Goal: Find specific page/section: Find specific page/section

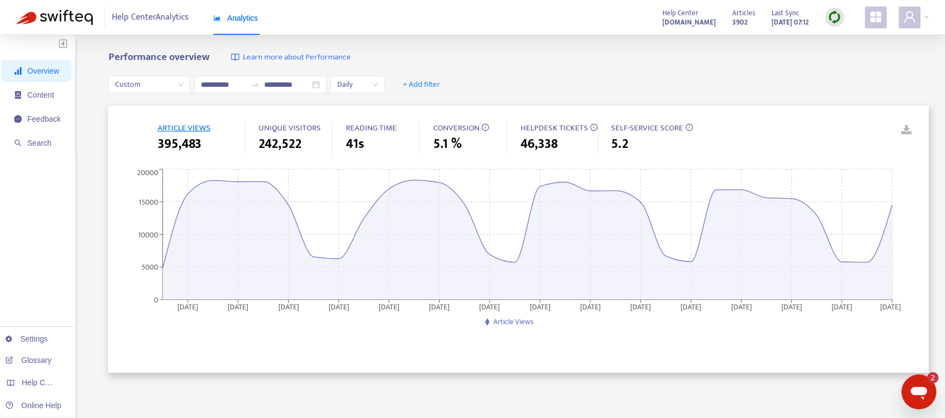
scroll to position [396, 0]
click at [38, 110] on span "Feedback" at bounding box center [37, 119] width 46 height 22
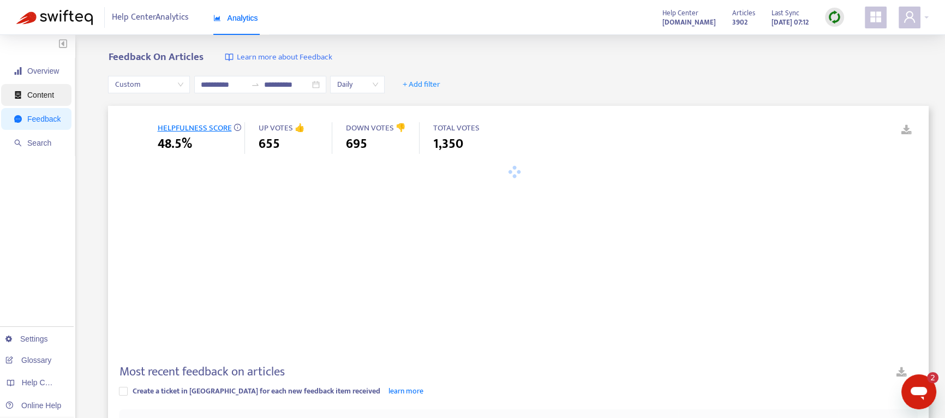
click at [41, 96] on span "Content" at bounding box center [40, 95] width 27 height 9
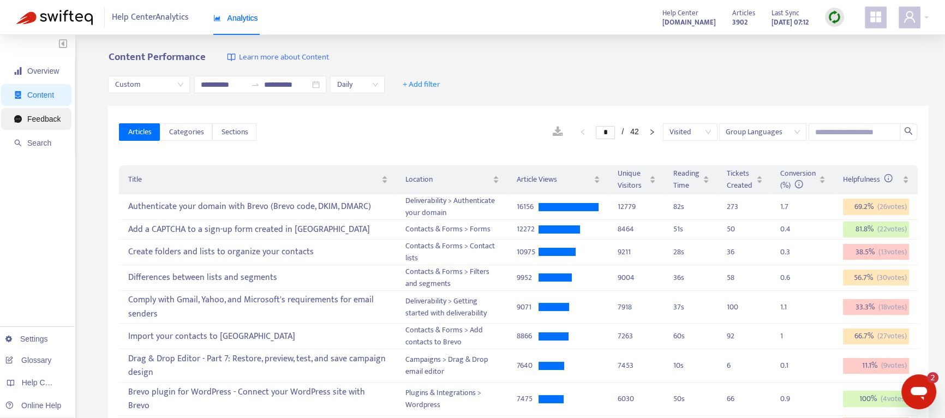
click at [30, 115] on span "Feedback" at bounding box center [43, 119] width 33 height 9
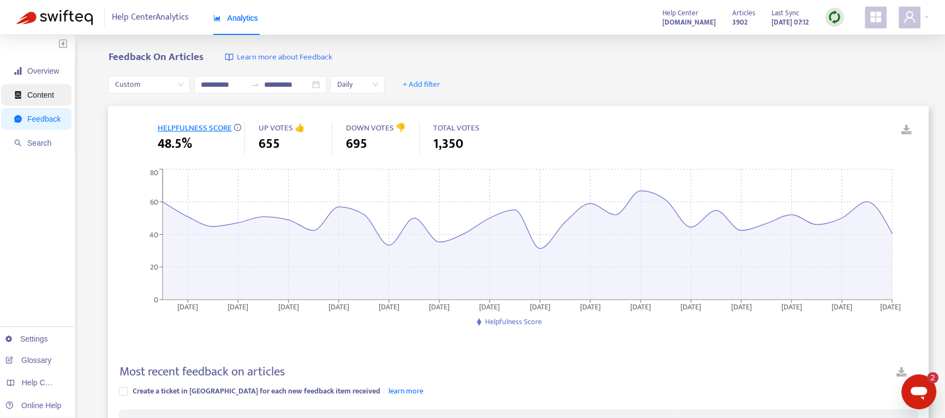
click at [41, 94] on span "Content" at bounding box center [40, 95] width 27 height 9
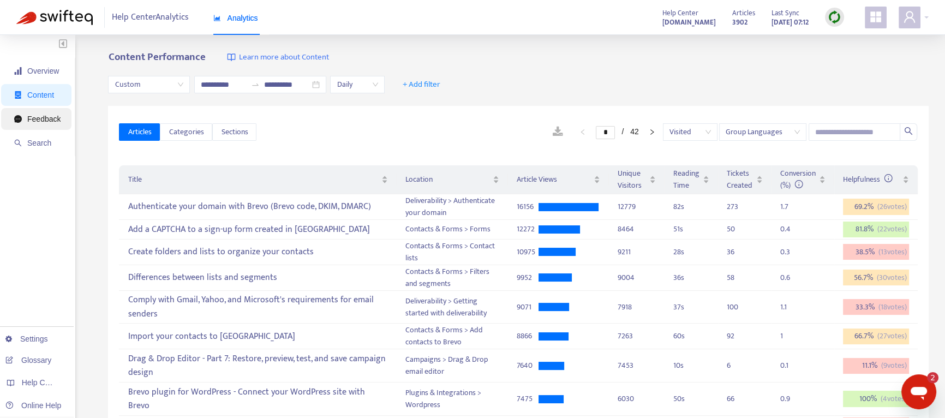
click at [41, 120] on span "Feedback" at bounding box center [43, 119] width 33 height 9
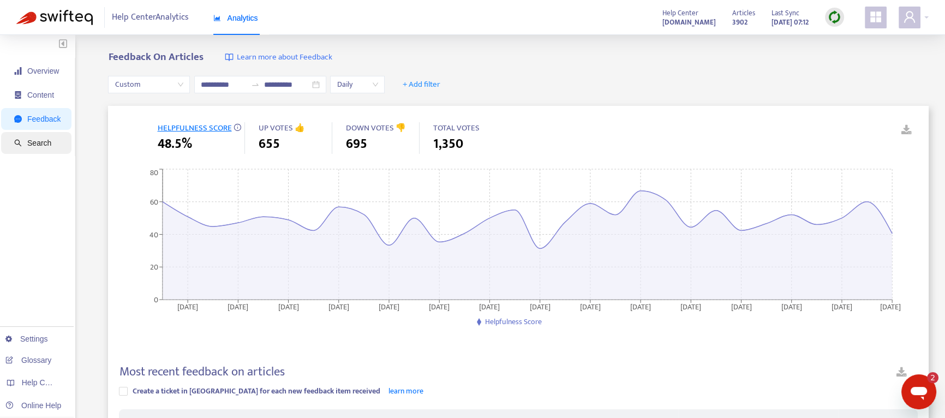
click at [46, 145] on span "Search" at bounding box center [39, 143] width 24 height 9
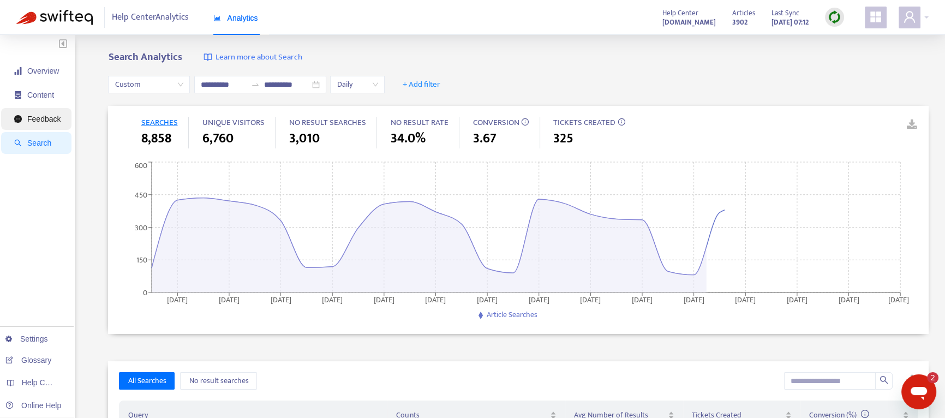
click at [54, 117] on span "Feedback" at bounding box center [43, 119] width 33 height 9
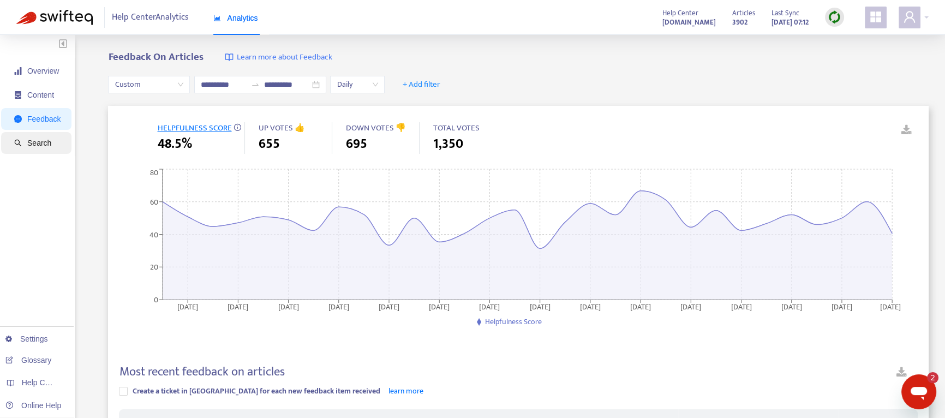
click at [38, 151] on span "Search" at bounding box center [37, 143] width 46 height 22
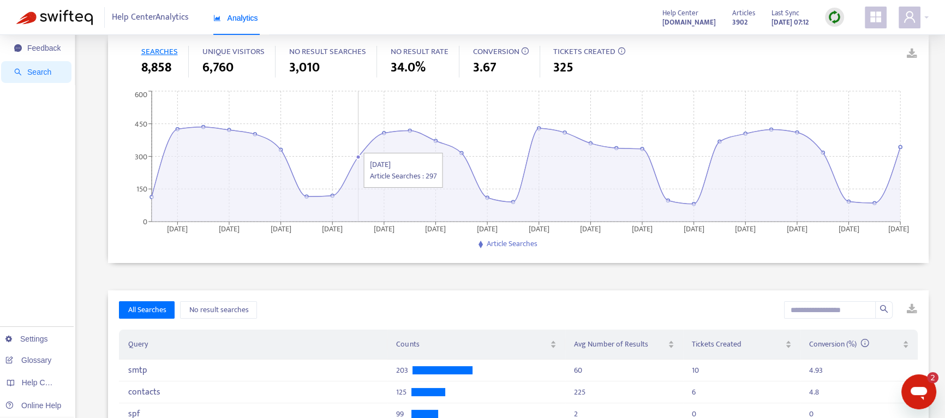
scroll to position [0, 0]
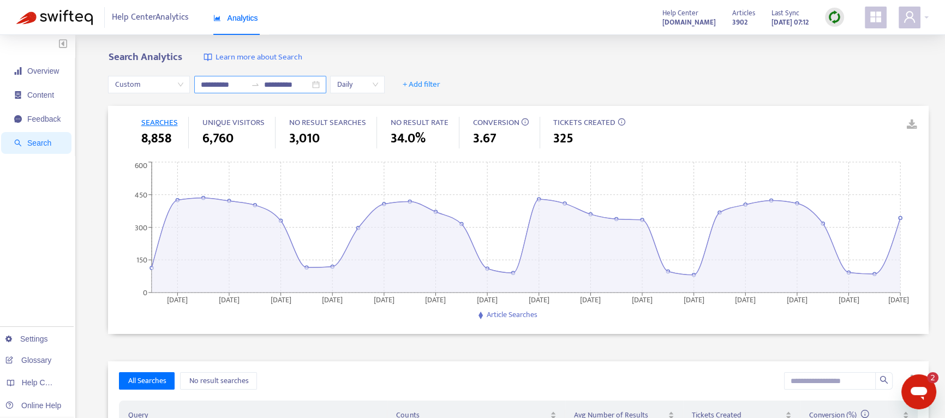
click at [225, 86] on input "**********" at bounding box center [224, 85] width 46 height 12
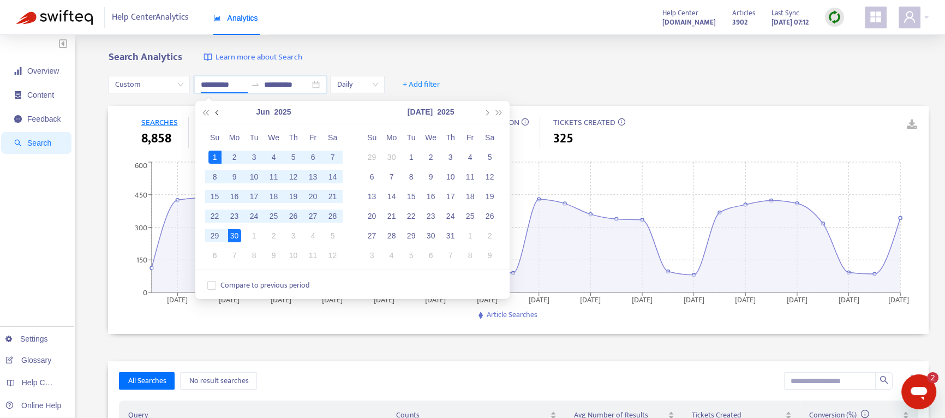
click at [218, 114] on span "button" at bounding box center [217, 112] width 5 height 5
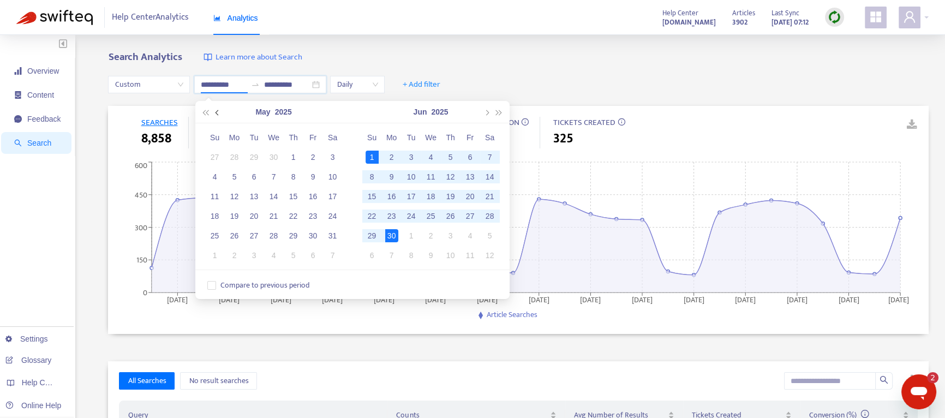
click at [218, 114] on span "button" at bounding box center [217, 112] width 5 height 5
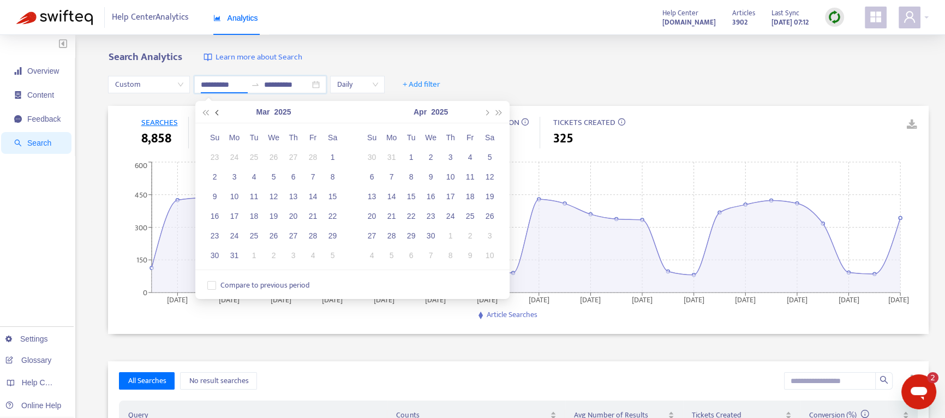
click at [218, 114] on span "button" at bounding box center [217, 112] width 5 height 5
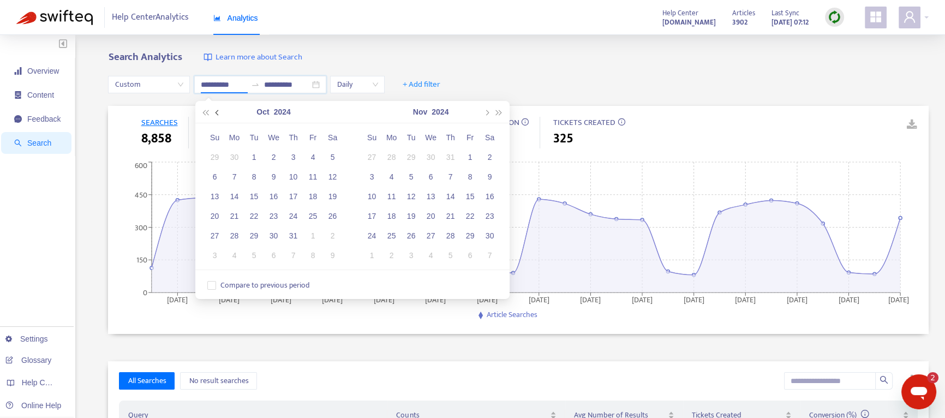
click at [218, 114] on span "button" at bounding box center [217, 112] width 5 height 5
type input "**********"
click at [214, 157] on div "1" at bounding box center [215, 157] width 13 height 13
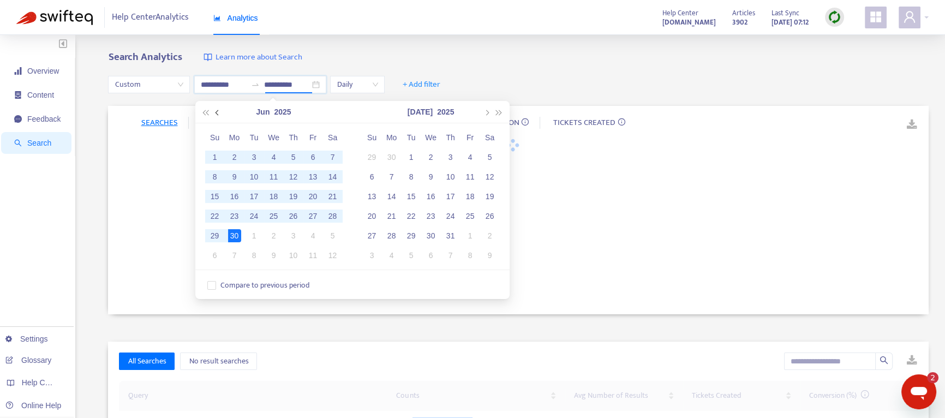
click at [213, 108] on button "button" at bounding box center [218, 112] width 12 height 22
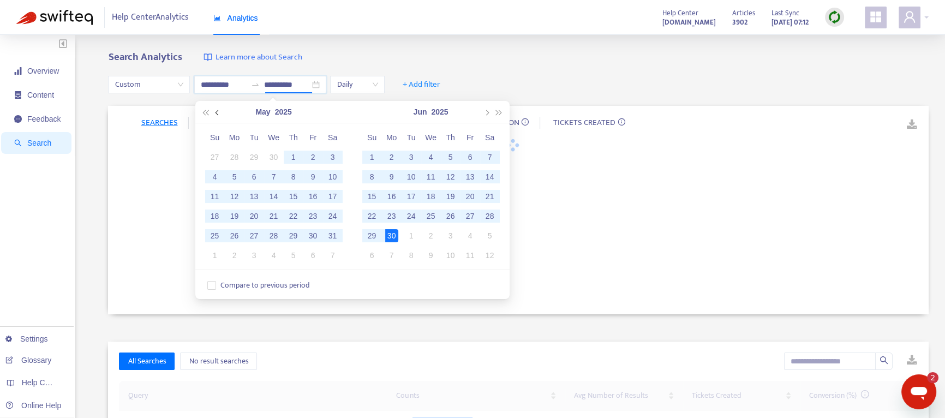
click at [213, 108] on button "button" at bounding box center [218, 112] width 12 height 22
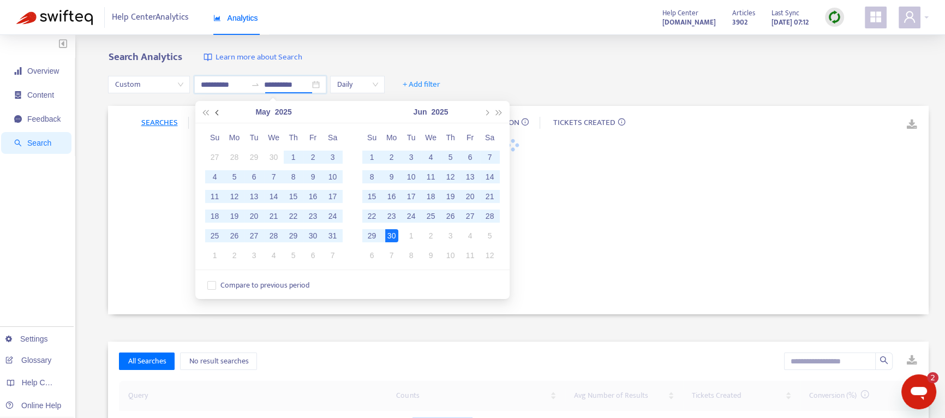
click at [213, 108] on button "button" at bounding box center [218, 112] width 12 height 22
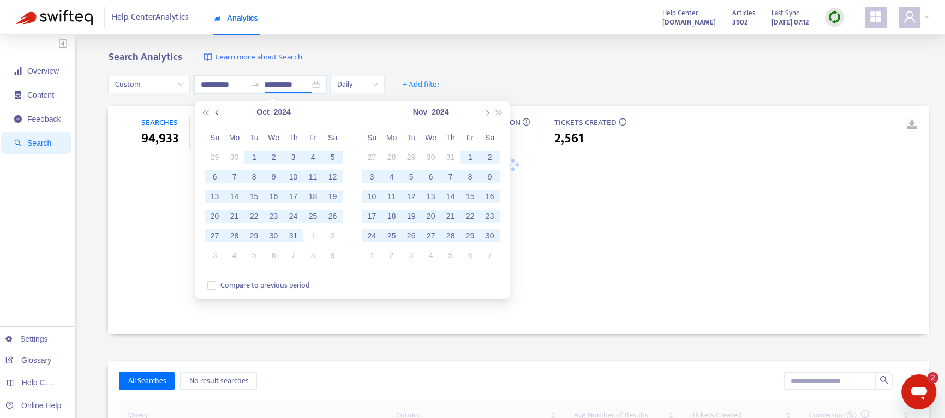
click at [215, 112] on button "button" at bounding box center [218, 112] width 12 height 22
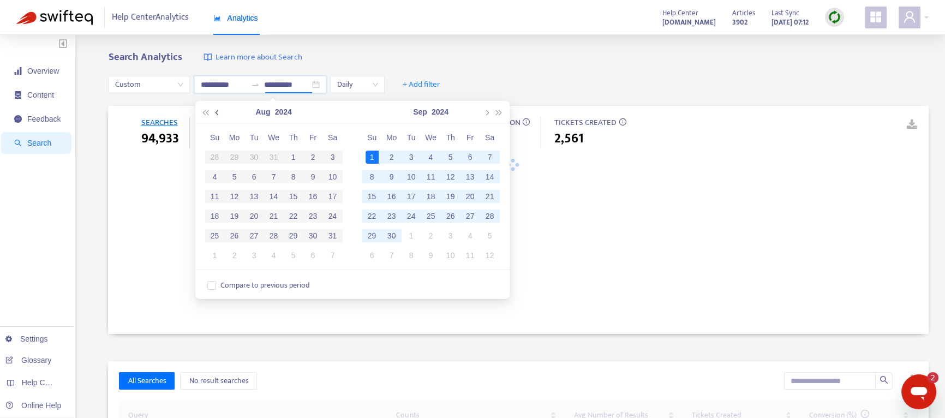
click at [215, 112] on button "button" at bounding box center [218, 112] width 12 height 22
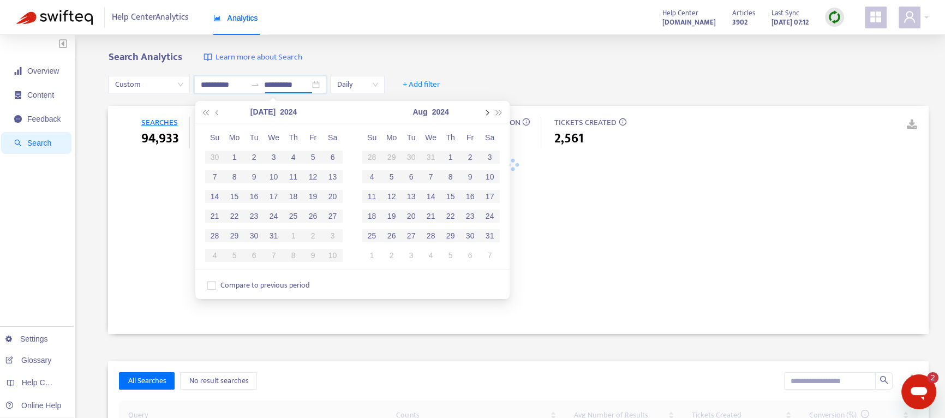
click at [491, 115] on button "button" at bounding box center [487, 112] width 12 height 22
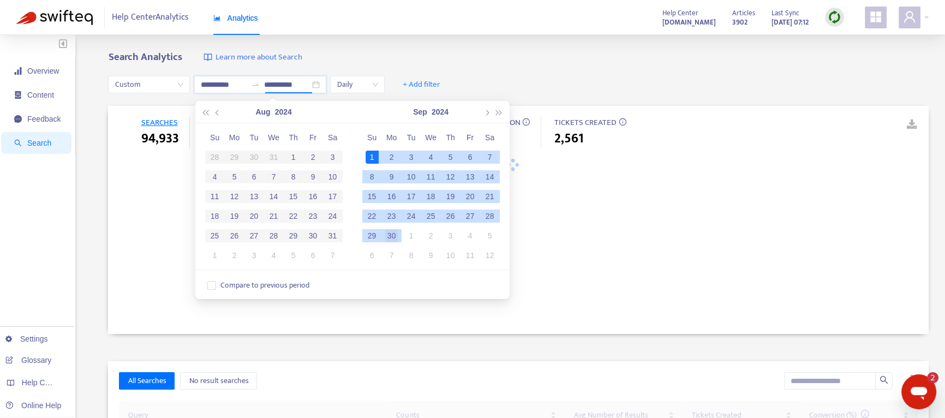
type input "**********"
click at [395, 234] on div "30" at bounding box center [391, 235] width 13 height 13
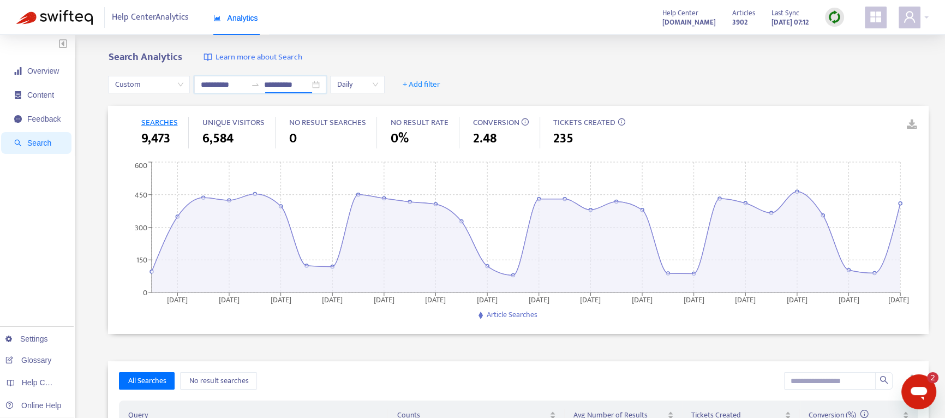
click at [43, 57] on div "Overview Content Feedback Search Settings Glossary Help Centers Online Help" at bounding box center [37, 420] width 75 height 771
click at [41, 67] on span "Overview" at bounding box center [43, 71] width 32 height 9
